Goal: Task Accomplishment & Management: Use online tool/utility

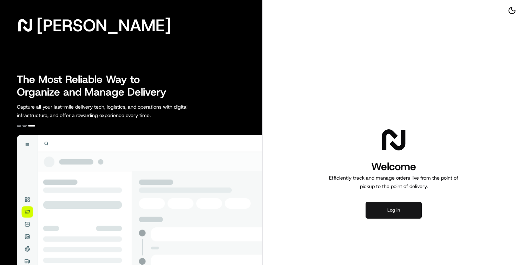
click at [386, 210] on button "Log in" at bounding box center [394, 210] width 56 height 17
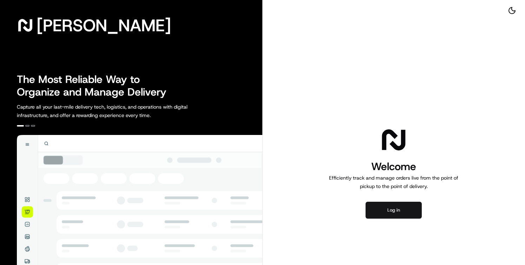
click at [397, 213] on button "Log in" at bounding box center [394, 210] width 56 height 17
